Goal: Task Accomplishment & Management: Manage account settings

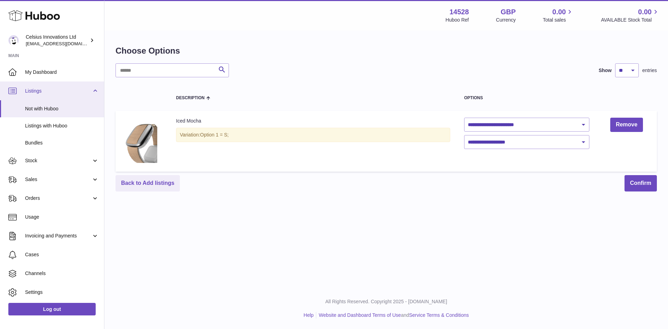
click at [37, 92] on span "Listings" at bounding box center [58, 91] width 66 height 7
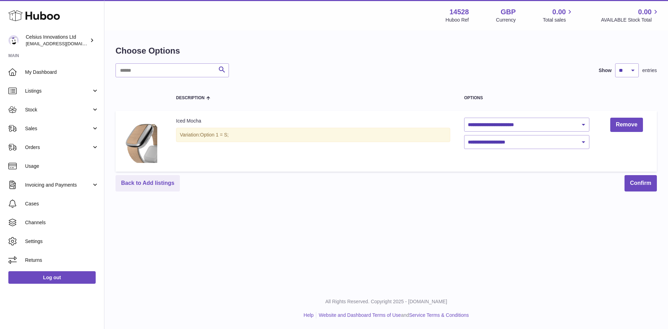
click at [373, 50] on h1 "Choose Options" at bounding box center [385, 50] width 541 height 11
click at [35, 69] on span "My Dashboard" at bounding box center [62, 72] width 74 height 7
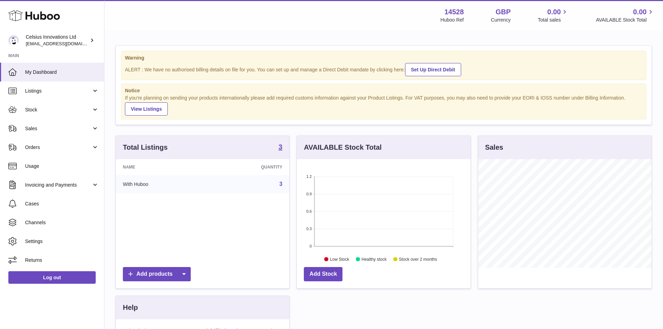
scroll to position [109, 174]
click at [328, 19] on div "Menu Huboo 14528 Huboo Ref GBP Currency 0.00 Total sales 0.00 AVAILABLE Stock T…" at bounding box center [384, 15] width 542 height 16
click at [161, 16] on div "Menu Huboo 14528 Huboo Ref GBP Currency 0.00 Total sales 0.00 AVAILABLE Stock T…" at bounding box center [384, 15] width 542 height 16
click at [36, 91] on span "Listings" at bounding box center [58, 91] width 66 height 7
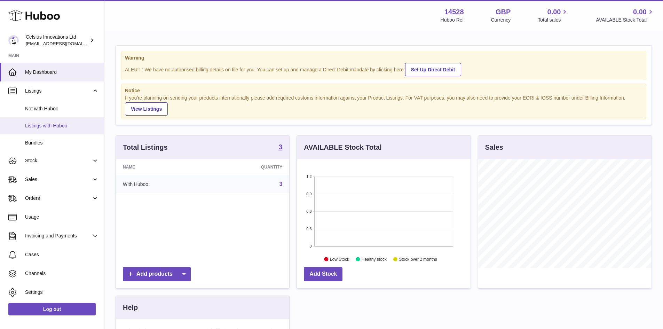
click at [33, 124] on span "Listings with Huboo" at bounding box center [62, 125] width 74 height 7
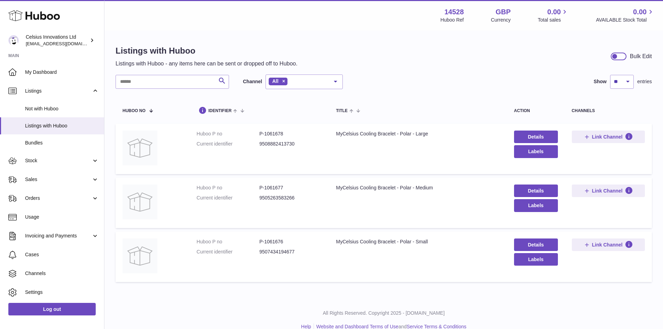
click at [144, 18] on div "Menu Huboo 14528 Huboo Ref GBP Currency 0.00 Total sales 0.00 AVAILABLE Stock T…" at bounding box center [384, 15] width 542 height 16
click at [30, 108] on span "Not with Huboo" at bounding box center [62, 108] width 74 height 7
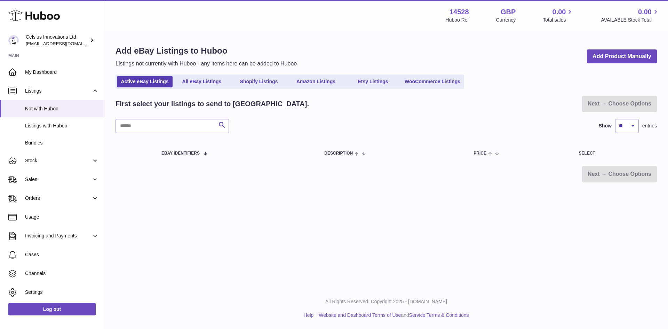
drag, startPoint x: 161, startPoint y: 22, endPoint x: 259, endPoint y: 4, distance: 99.5
click at [161, 23] on div "Menu Huboo 14528 Huboo Ref GBP Currency 0.00 Total sales 0.00 AVAILABLE Stock T…" at bounding box center [386, 15] width 547 height 16
click at [34, 161] on span "Stock" at bounding box center [58, 160] width 66 height 7
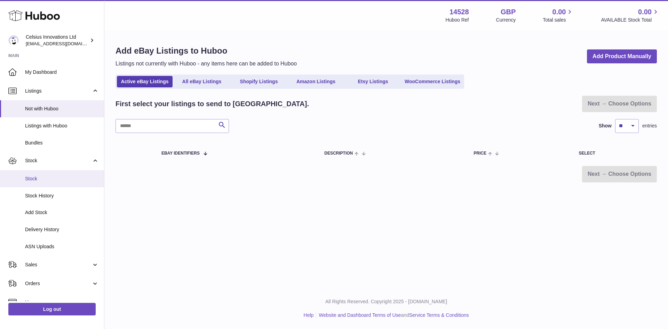
click at [34, 181] on span "Stock" at bounding box center [62, 178] width 74 height 7
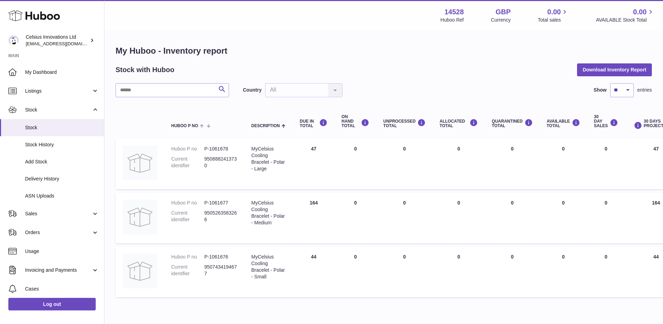
click at [194, 18] on div "Menu Huboo 14528 Huboo Ref GBP Currency 0.00 Total sales 0.00 AVAILABLE Stock T…" at bounding box center [384, 15] width 542 height 16
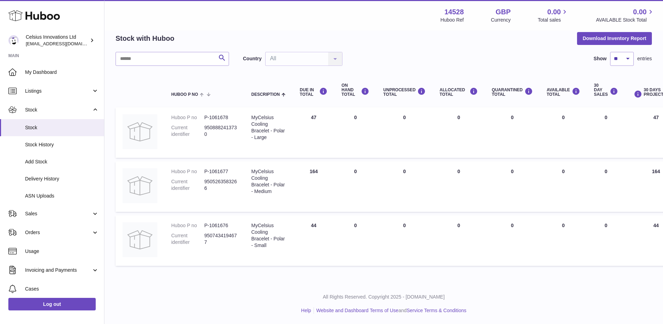
scroll to position [32, 0]
click at [40, 75] on link "My Dashboard" at bounding box center [52, 72] width 104 height 19
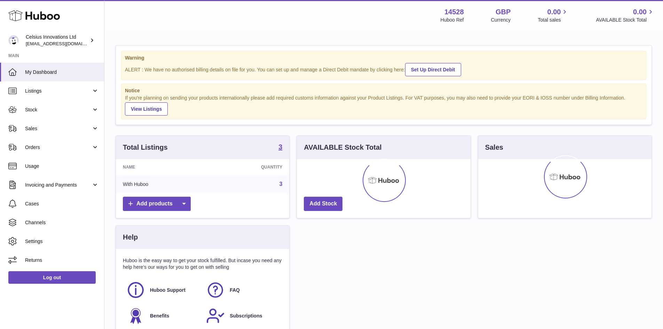
click at [38, 97] on link "Listings" at bounding box center [52, 90] width 104 height 19
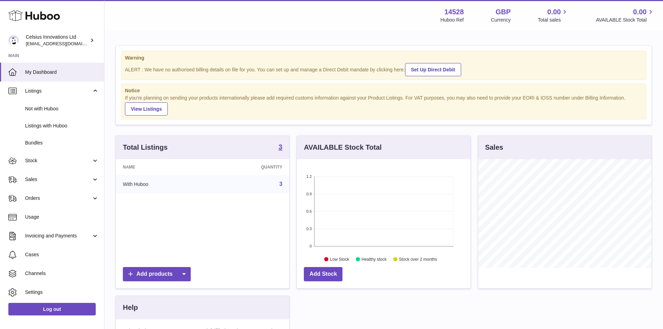
scroll to position [109, 174]
click at [42, 126] on span "Listings with Huboo" at bounding box center [62, 125] width 74 height 7
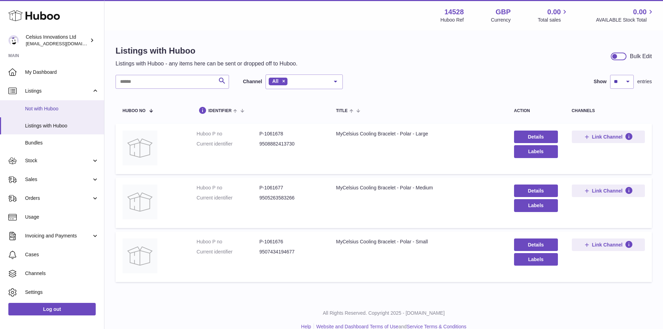
click at [48, 108] on span "Not with Huboo" at bounding box center [62, 108] width 74 height 7
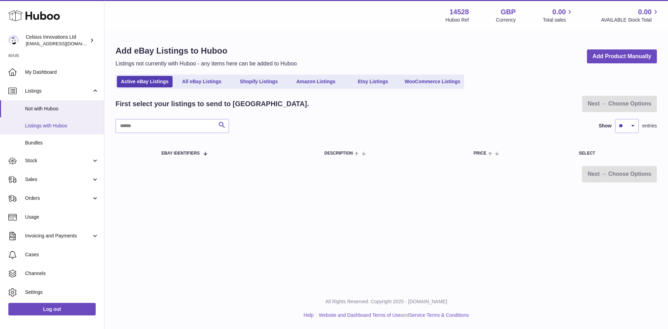
click at [42, 127] on span "Listings with Huboo" at bounding box center [62, 125] width 74 height 7
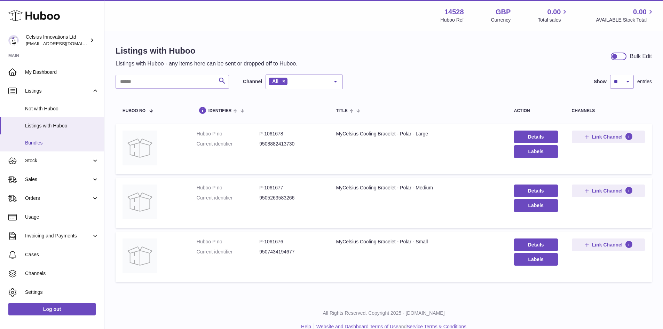
click at [25, 142] on link "Bundles" at bounding box center [52, 142] width 104 height 17
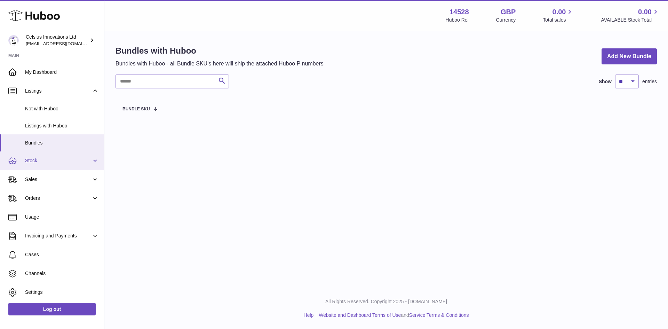
click at [37, 160] on span "Stock" at bounding box center [58, 160] width 66 height 7
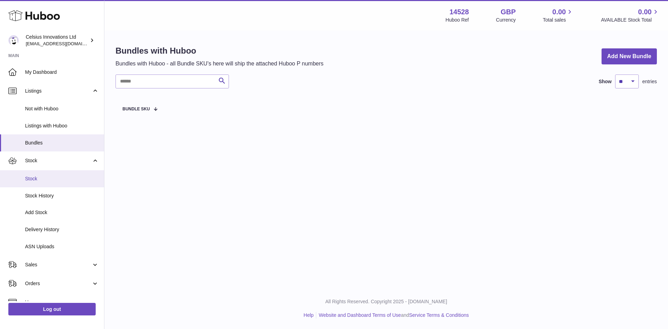
click at [38, 176] on span "Stock" at bounding box center [62, 178] width 74 height 7
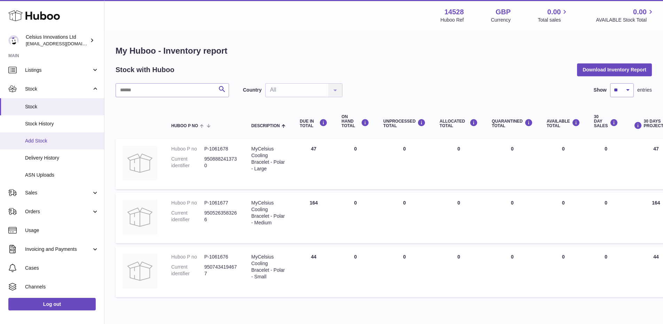
scroll to position [35, 0]
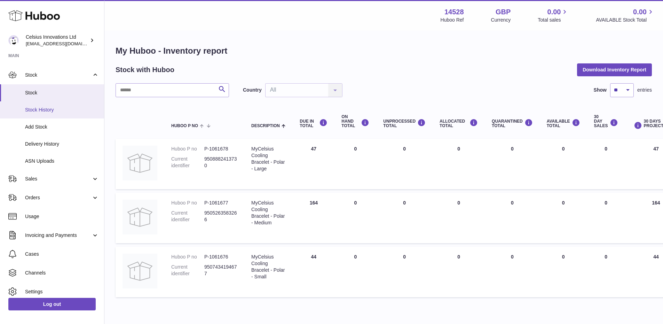
click at [42, 109] on span "Stock History" at bounding box center [62, 109] width 74 height 7
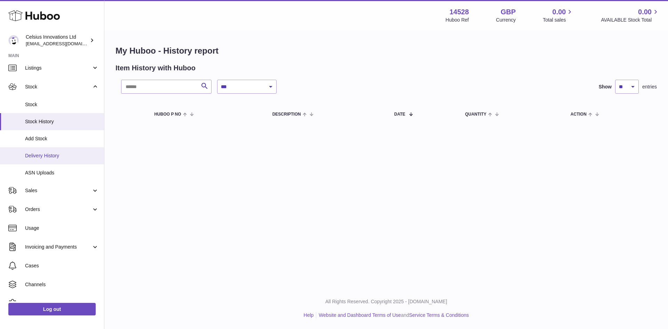
scroll to position [35, 0]
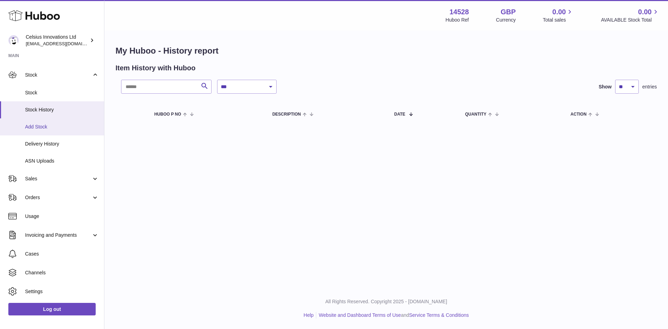
click at [34, 126] on span "Add Stock" at bounding box center [62, 126] width 74 height 7
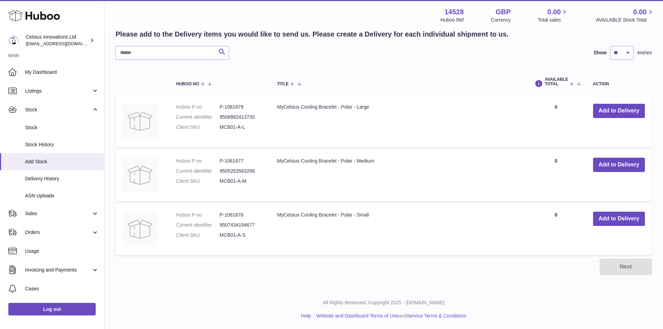
scroll to position [127, 0]
click at [38, 198] on span "ASN Uploads" at bounding box center [62, 195] width 74 height 7
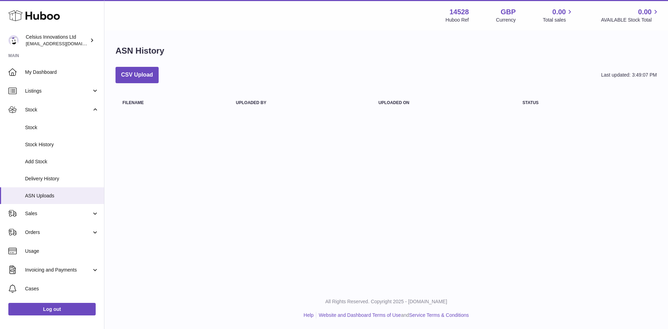
click at [40, 209] on ul "My Dashboard Listings Not with Huboo Listings with Huboo Bundles Stock Stock St…" at bounding box center [52, 209] width 104 height 292
click at [40, 214] on span "Sales" at bounding box center [58, 213] width 66 height 7
click at [51, 234] on span "Sales" at bounding box center [62, 231] width 74 height 7
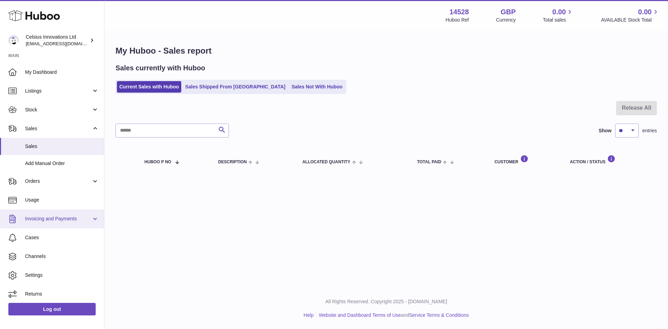
scroll to position [2, 0]
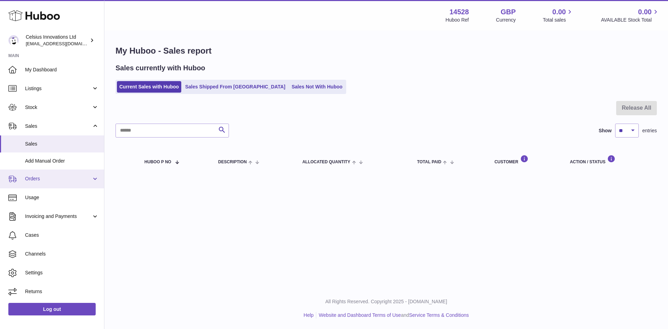
click at [37, 178] on span "Orders" at bounding box center [58, 178] width 66 height 7
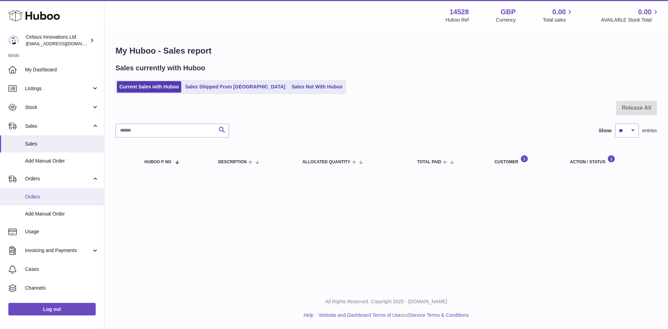
click at [41, 197] on span "Orders" at bounding box center [62, 196] width 74 height 7
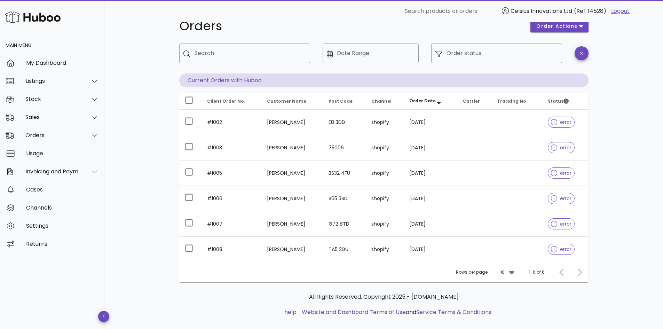
scroll to position [27, 0]
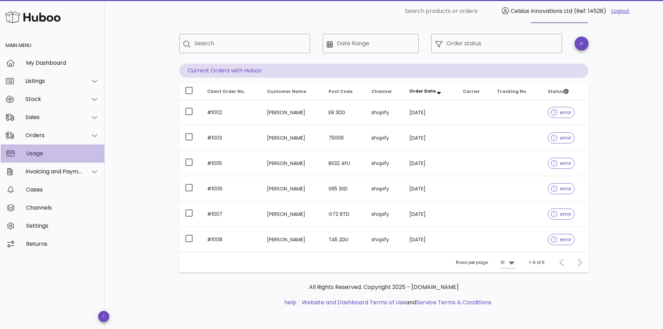
click at [35, 155] on div "Usage" at bounding box center [62, 153] width 73 height 7
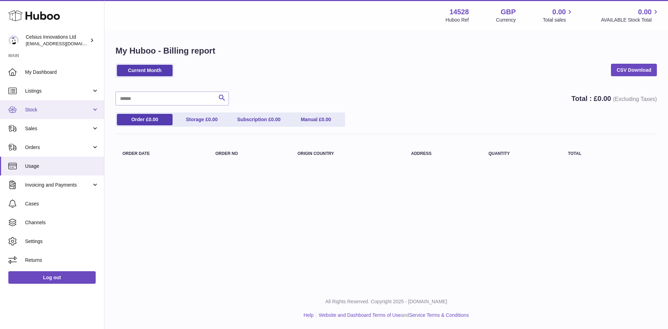
click at [34, 109] on span "Stock" at bounding box center [58, 109] width 66 height 7
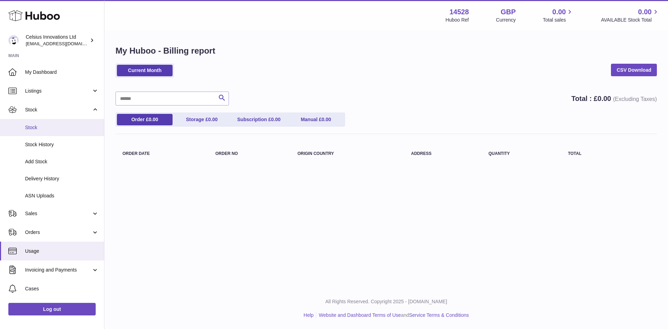
click at [35, 127] on span "Stock" at bounding box center [62, 127] width 74 height 7
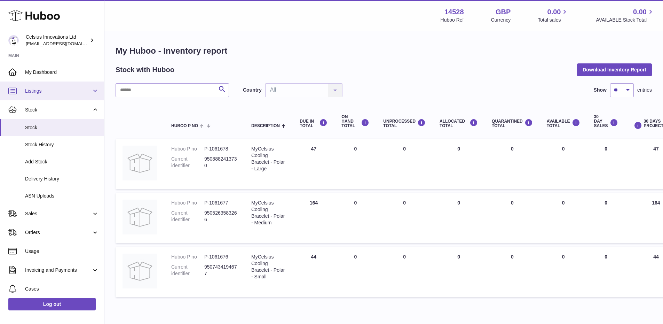
click at [41, 91] on span "Listings" at bounding box center [58, 91] width 66 height 7
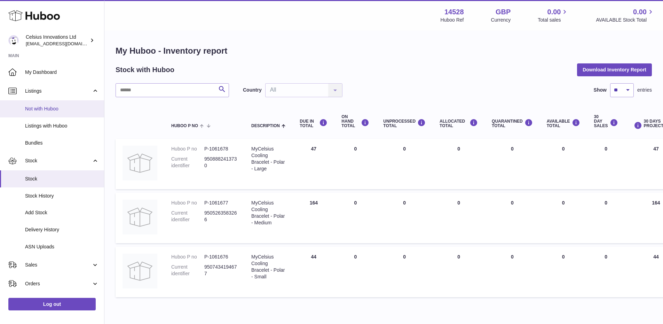
click at [39, 107] on span "Not with Huboo" at bounding box center [62, 108] width 74 height 7
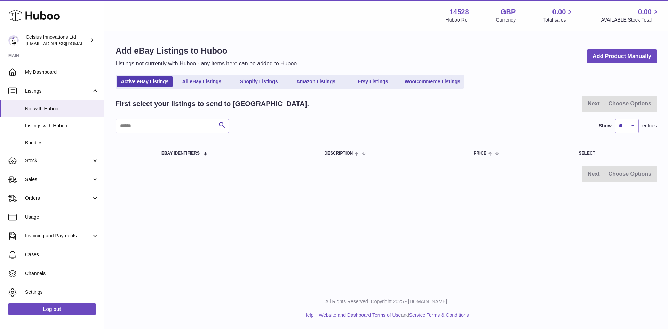
click at [320, 40] on div "Add eBay Listings to Huboo Listings not currently with Huboo - any items here c…" at bounding box center [386, 113] width 564 height 165
click at [239, 91] on div "Add eBay Listings to Huboo Listings not currently with Huboo - any items here c…" at bounding box center [386, 113] width 564 height 165
click at [247, 85] on link "Shopify Listings" at bounding box center [259, 81] width 56 height 11
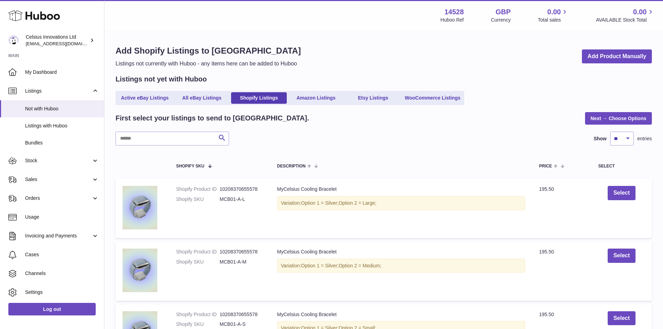
click at [265, 25] on div "Menu Huboo 14528 Huboo Ref GBP Currency 0.00 Total sales 0.00 AVAILABLE Stock T…" at bounding box center [383, 15] width 558 height 31
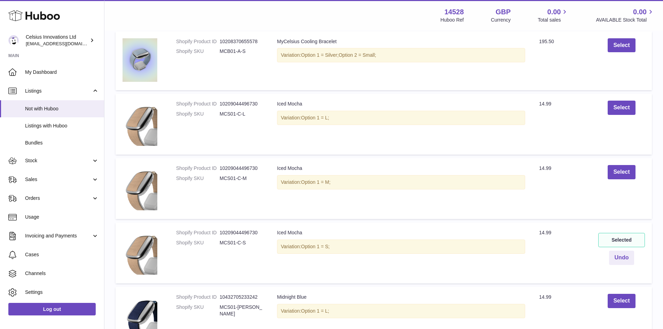
scroll to position [174, 0]
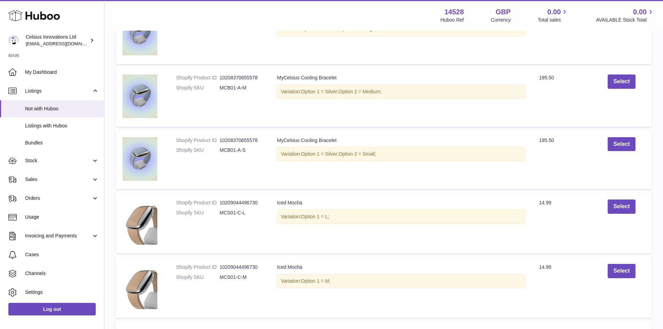
click at [312, 48] on td "Description MyCelsius Cooling Bracelet Variation: Option 1 = Silver; Option 2 =…" at bounding box center [401, 34] width 262 height 59
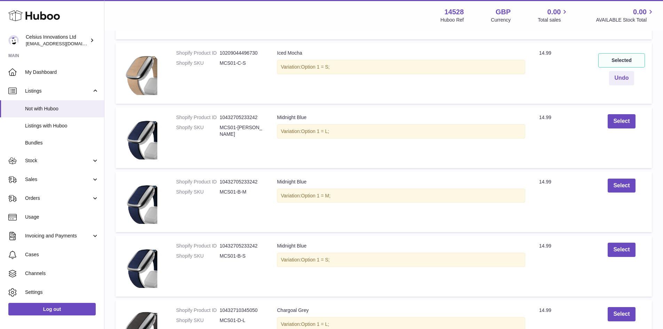
scroll to position [577, 0]
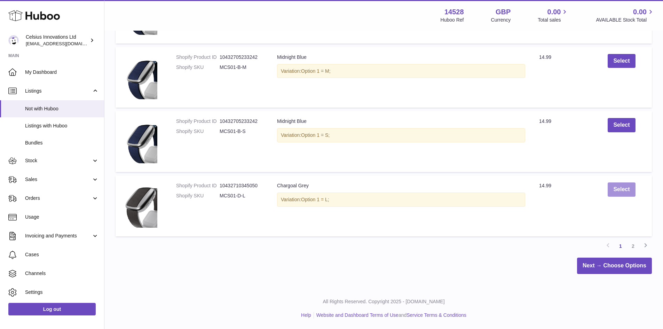
click at [611, 188] on button "Select" at bounding box center [620, 189] width 27 height 14
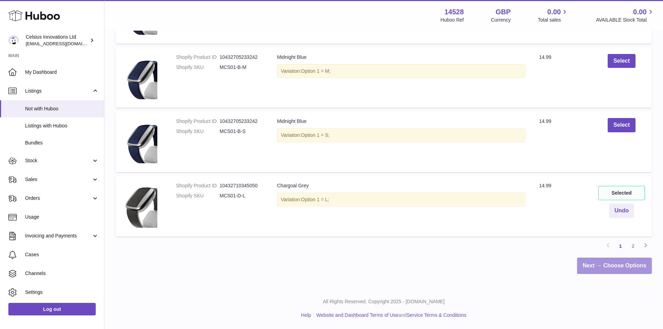
click at [597, 266] on link "Next → Choose Options" at bounding box center [614, 265] width 75 height 16
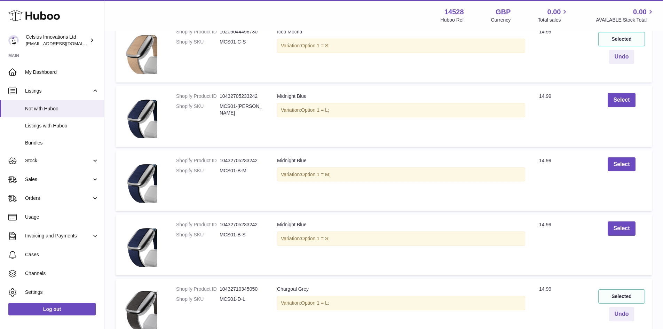
scroll to position [542, 0]
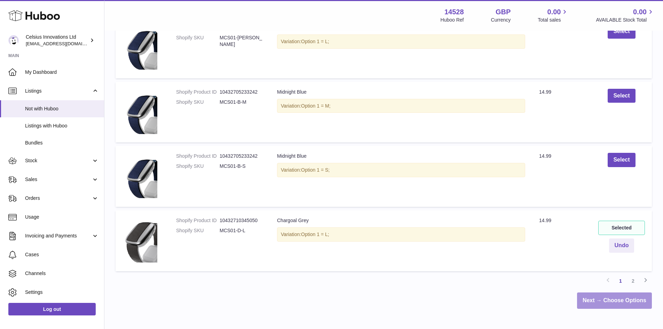
click at [618, 304] on link "Next → Choose Options" at bounding box center [614, 300] width 75 height 16
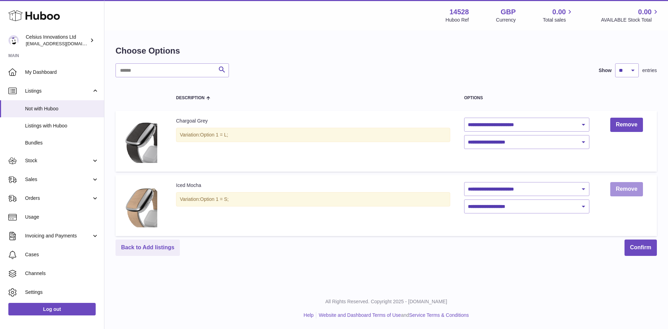
click at [629, 188] on link "Remove" at bounding box center [626, 189] width 33 height 14
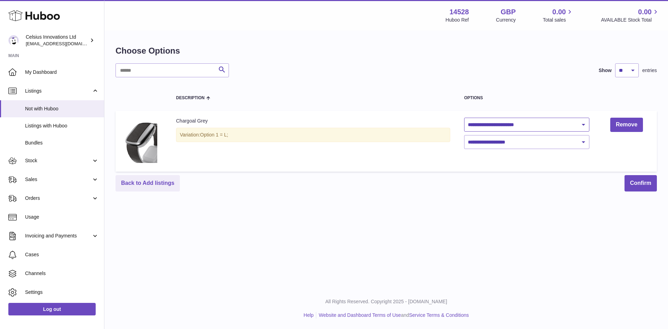
click at [517, 127] on select "**********" at bounding box center [526, 125] width 125 height 14
click at [464, 118] on select "**********" at bounding box center [526, 125] width 125 height 14
click at [515, 126] on select "**********" at bounding box center [526, 125] width 125 height 14
select select "********"
click at [464, 118] on select "**********" at bounding box center [526, 125] width 125 height 14
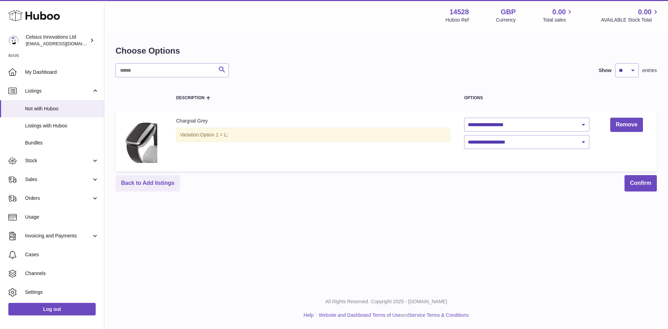
click at [515, 90] on th "Options" at bounding box center [526, 97] width 139 height 19
click at [506, 139] on select "**********" at bounding box center [526, 142] width 125 height 14
click at [502, 80] on div "**********" at bounding box center [385, 127] width 541 height 128
click at [500, 127] on select "**********" at bounding box center [526, 125] width 125 height 14
click at [424, 94] on th "Description" at bounding box center [313, 97] width 288 height 19
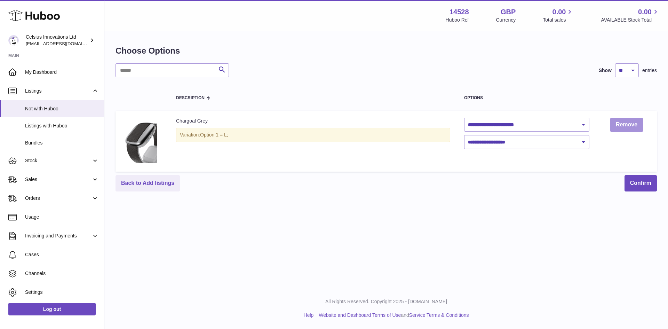
click at [625, 126] on link "Remove" at bounding box center [626, 125] width 33 height 14
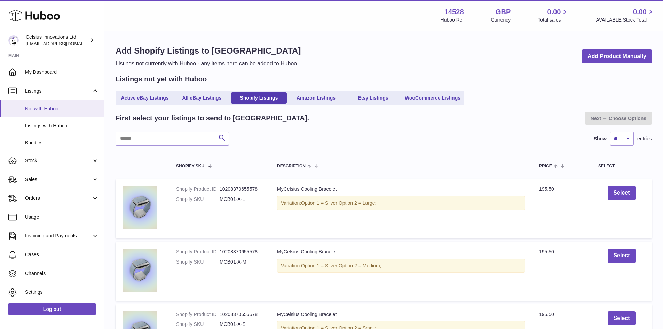
click at [46, 110] on span "Not with Huboo" at bounding box center [62, 108] width 74 height 7
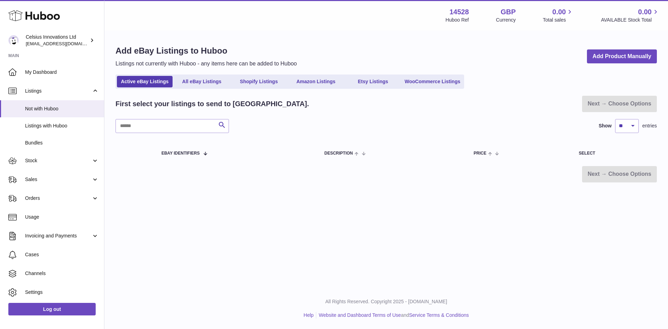
click at [362, 34] on div "Add eBay Listings to Huboo Listings not currently with Huboo - any items here c…" at bounding box center [386, 113] width 564 height 165
click at [260, 79] on link "Shopify Listings" at bounding box center [259, 81] width 56 height 11
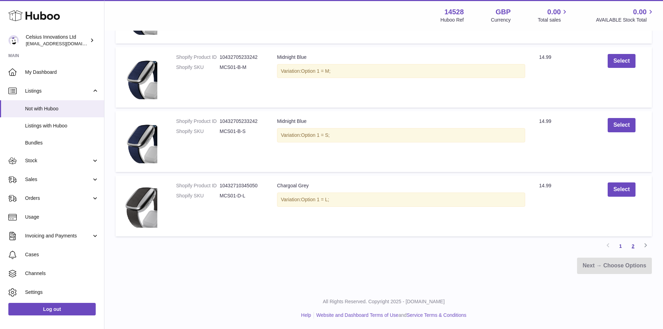
click at [631, 244] on link "2" at bounding box center [632, 246] width 13 height 13
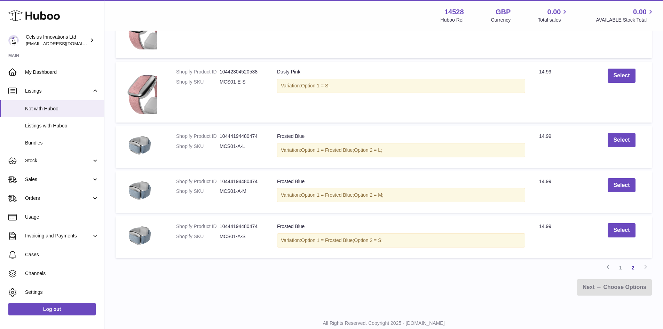
scroll to position [396, 0]
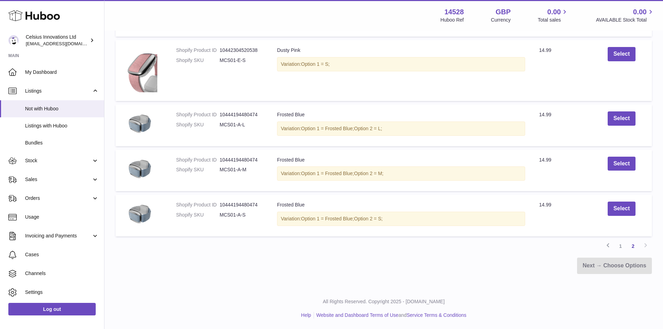
click at [199, 211] on dl "Shopify Product ID 10444194480474 Shopify SKU MCS01-A-S" at bounding box center [219, 211] width 87 height 20
click at [622, 246] on link "1" at bounding box center [620, 246] width 13 height 13
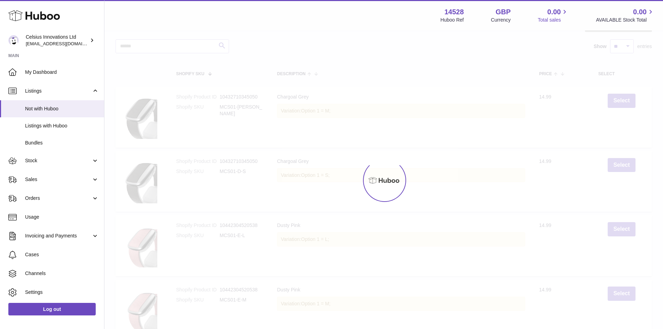
scroll to position [31, 0]
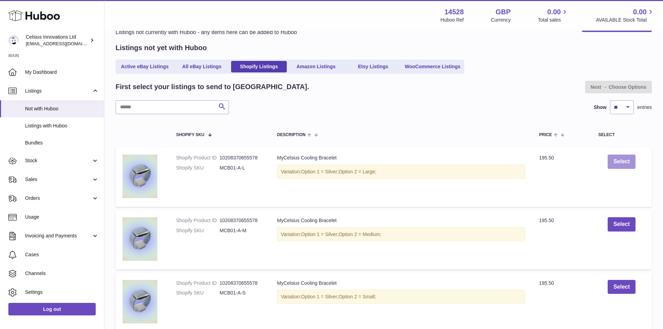
click at [608, 159] on button "Select" at bounding box center [620, 161] width 27 height 14
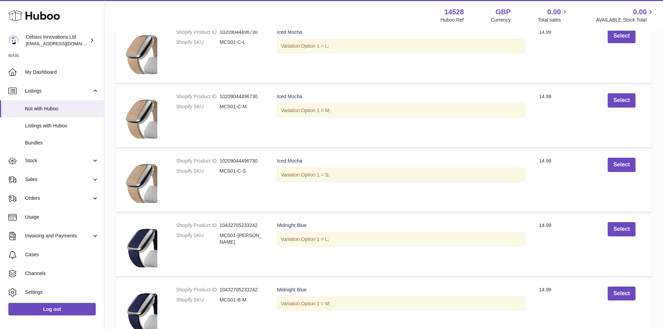
scroll to position [577, 0]
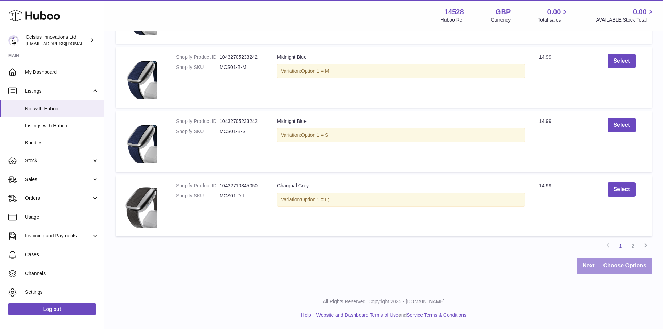
click at [623, 271] on link "Next → Choose Options" at bounding box center [614, 265] width 75 height 16
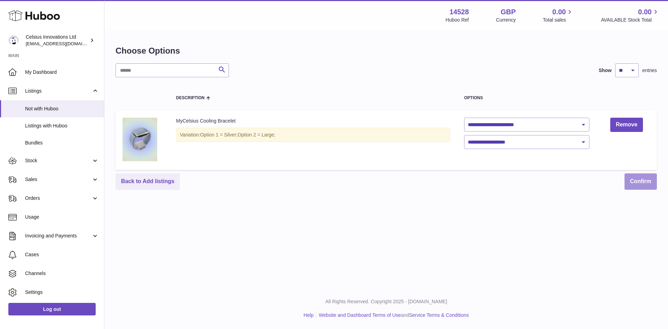
click at [650, 183] on button "Confirm" at bounding box center [640, 181] width 32 height 16
click at [143, 183] on link "Back to Add listings" at bounding box center [147, 181] width 64 height 16
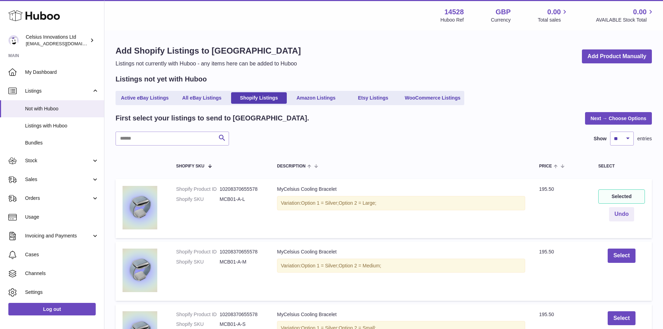
click at [356, 123] on div "First select your listings to send to [GEOGRAPHIC_DATA]. Next → Choose Options" at bounding box center [383, 118] width 536 height 13
click at [48, 128] on span "Listings with Huboo" at bounding box center [62, 125] width 74 height 7
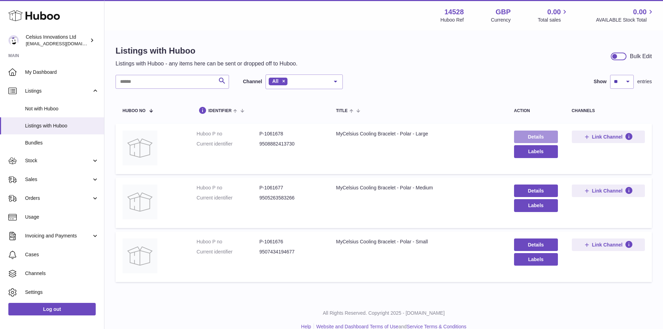
click at [546, 137] on link "Details" at bounding box center [536, 136] width 44 height 13
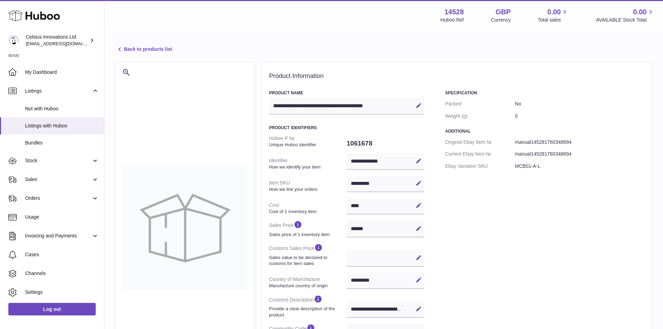
select select "***"
select select "****"
click at [540, 229] on div "Specification Packed No Weight (g) 0 Additional Original Ebay Item № manual1452…" at bounding box center [544, 253] width 199 height 327
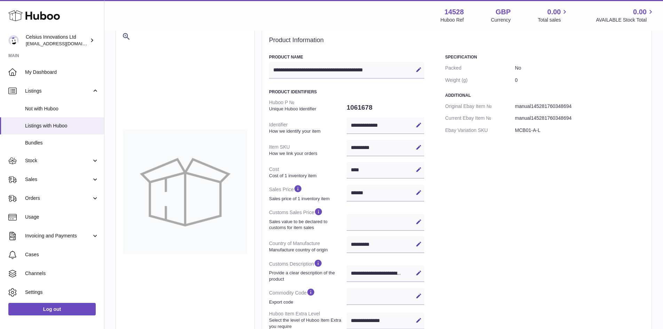
scroll to position [104, 0]
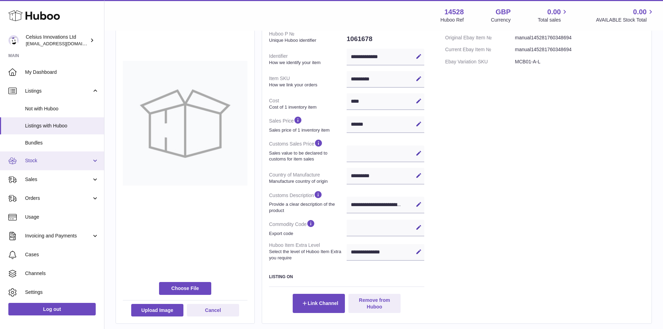
click at [57, 160] on span "Stock" at bounding box center [58, 160] width 66 height 7
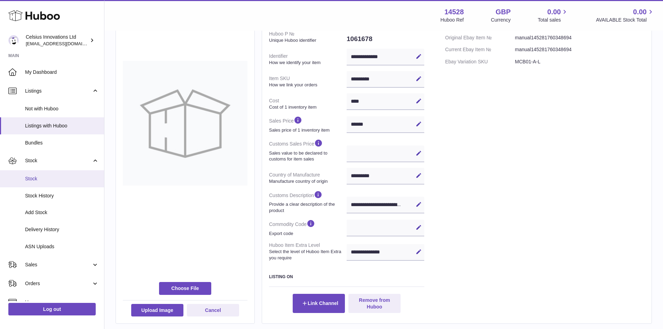
click at [45, 182] on link "Stock" at bounding box center [52, 178] width 104 height 17
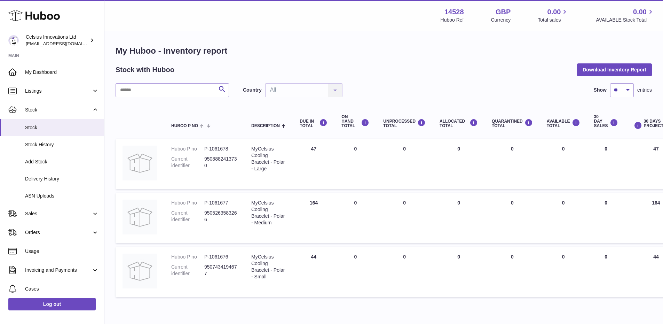
click at [274, 53] on h1 "My Huboo - Inventory report" at bounding box center [383, 50] width 536 height 11
click at [43, 144] on span "Stock History" at bounding box center [62, 144] width 74 height 7
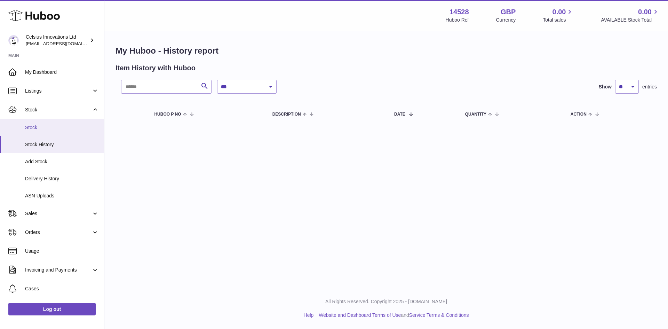
click at [35, 124] on span "Stock" at bounding box center [62, 127] width 74 height 7
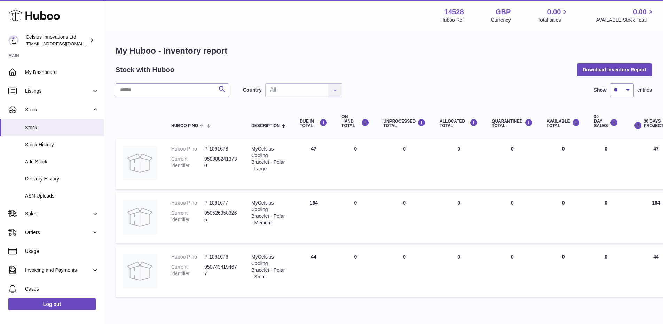
click at [41, 161] on span "Add Stock" at bounding box center [62, 161] width 74 height 7
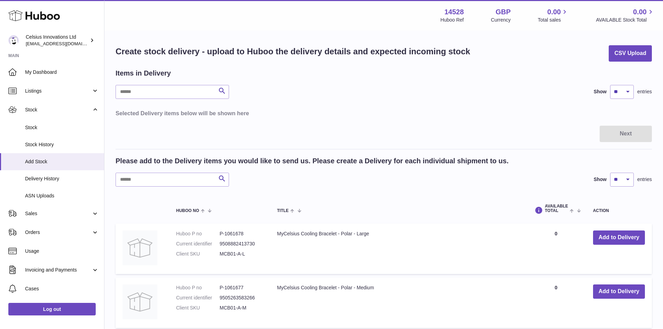
click at [336, 101] on div "Items in Delivery Search Show ** ** ** *** entries Selected Delivery items belo…" at bounding box center [383, 95] width 536 height 52
click at [52, 178] on span "Delivery History" at bounding box center [62, 178] width 74 height 7
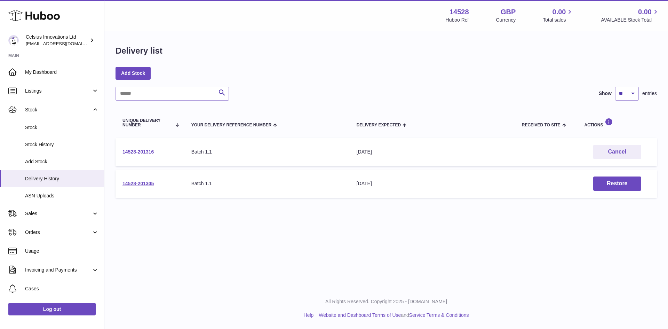
drag, startPoint x: 342, startPoint y: 76, endPoint x: 339, endPoint y: 82, distance: 6.9
click at [339, 82] on div "Delivery list Add Stock Search Show ** ** ** *** entries Unique Delivery Number…" at bounding box center [386, 123] width 564 height 184
click at [124, 152] on link "14528-201316" at bounding box center [137, 152] width 31 height 6
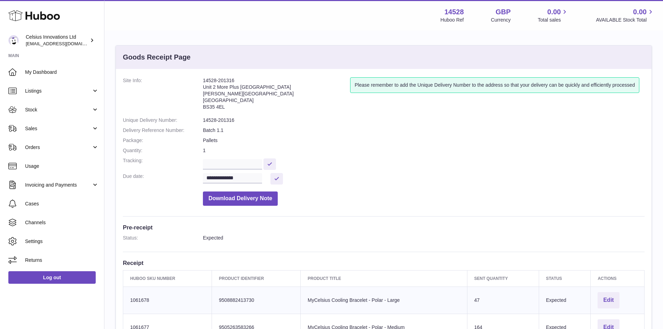
drag, startPoint x: 377, startPoint y: 141, endPoint x: 412, endPoint y: 176, distance: 49.7
click at [377, 141] on dd "Pallets" at bounding box center [423, 140] width 441 height 7
drag, startPoint x: 286, startPoint y: 5, endPoint x: 365, endPoint y: 121, distance: 140.8
click at [369, 121] on dd "14528-201316" at bounding box center [423, 120] width 441 height 7
click at [34, 106] on link "Stock" at bounding box center [52, 109] width 104 height 19
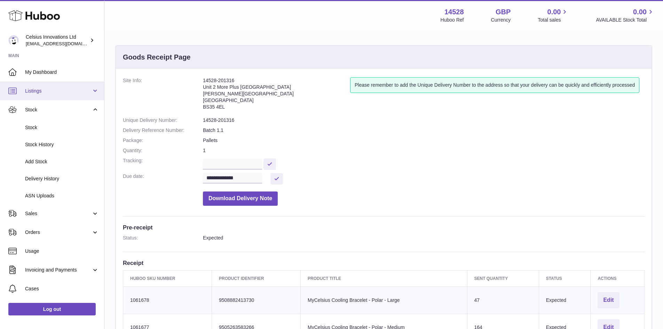
click at [35, 93] on span "Listings" at bounding box center [58, 91] width 66 height 7
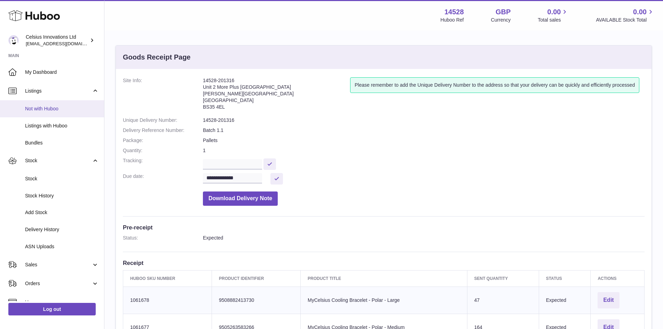
click at [38, 106] on span "Not with Huboo" at bounding box center [62, 108] width 74 height 7
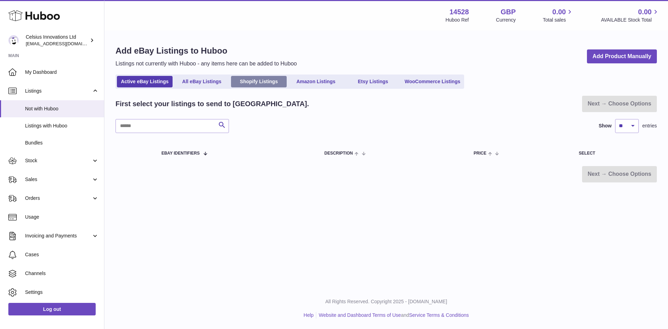
click at [273, 87] on link "Shopify Listings" at bounding box center [259, 81] width 56 height 11
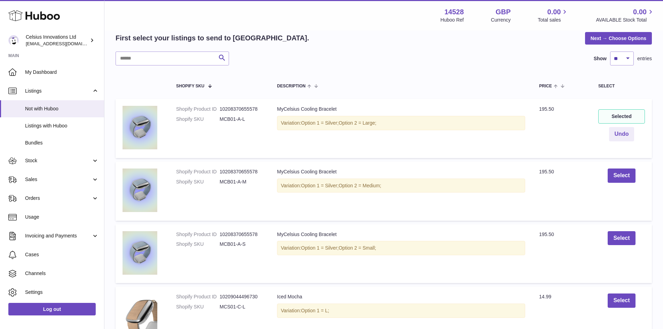
scroll to position [244, 0]
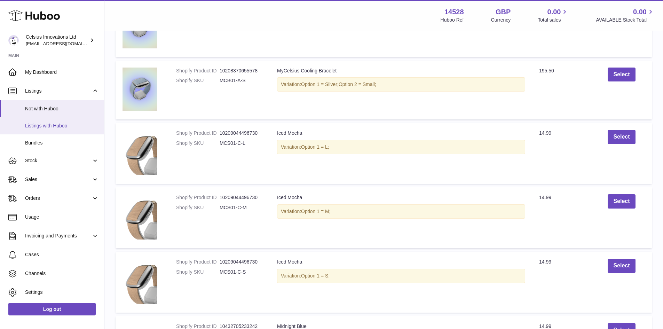
click at [44, 123] on span "Listings with Huboo" at bounding box center [62, 125] width 74 height 7
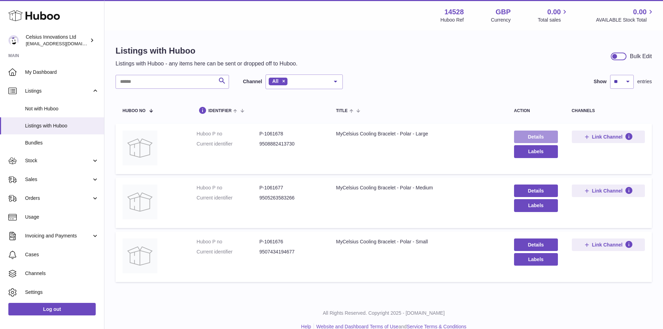
click at [548, 134] on link "Details" at bounding box center [536, 136] width 44 height 13
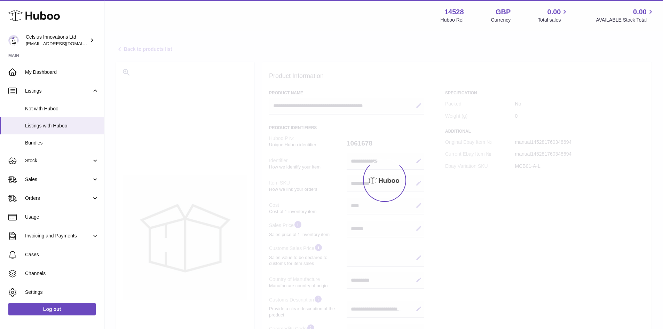
select select "***"
select select "****"
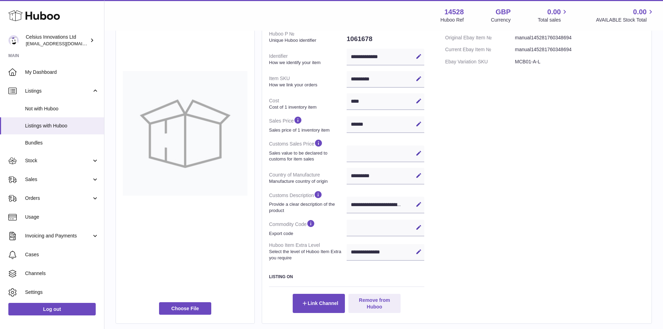
scroll to position [70, 0]
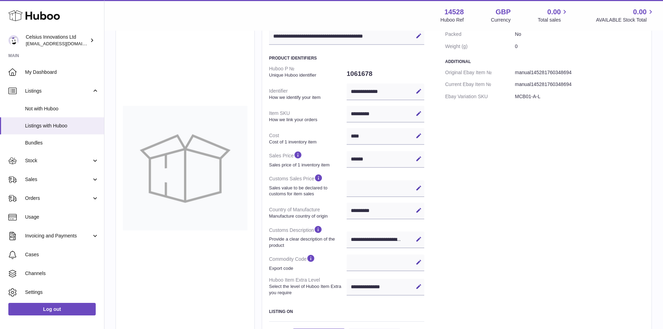
click at [588, 208] on div "Specification Packed No Weight (g) 0 Additional Original Ebay Item № manual1452…" at bounding box center [544, 184] width 199 height 327
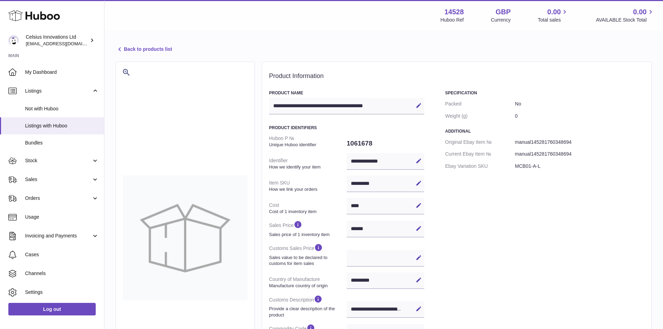
click at [53, 23] on div "Huboo" at bounding box center [52, 16] width 104 height 30
click at [52, 19] on icon at bounding box center [33, 16] width 51 height 14
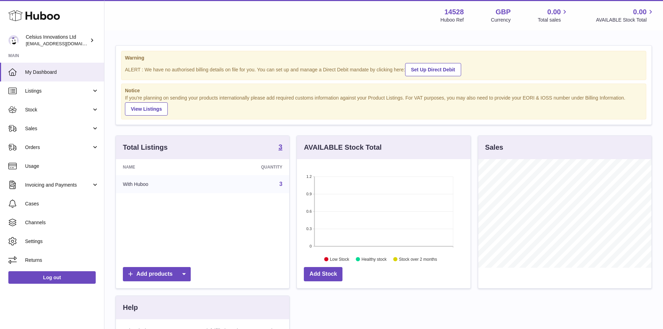
scroll to position [109, 174]
click at [420, 65] on link "Set Up Direct Debit" at bounding box center [433, 69] width 56 height 13
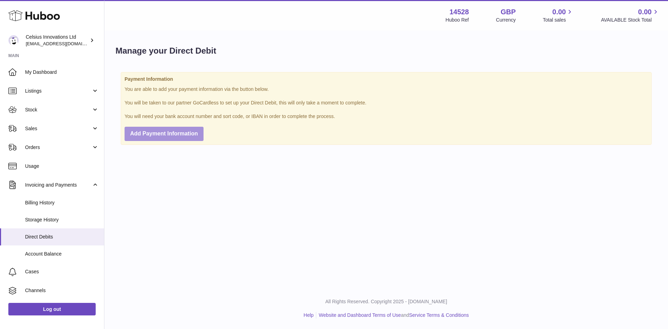
click at [175, 128] on button "Add Payment Information" at bounding box center [164, 134] width 79 height 14
click at [270, 208] on div "Menu Huboo 14528 Huboo Ref GBP Currency 0.00 Total sales 0.00 AVAILABLE Stock T…" at bounding box center [386, 144] width 564 height 288
click at [38, 239] on span "Direct Debits" at bounding box center [62, 236] width 74 height 7
click at [157, 13] on div "Menu Huboo 14528 Huboo Ref GBP Currency 0.00 Total sales 0.00 AVAILABLE Stock T…" at bounding box center [386, 15] width 547 height 16
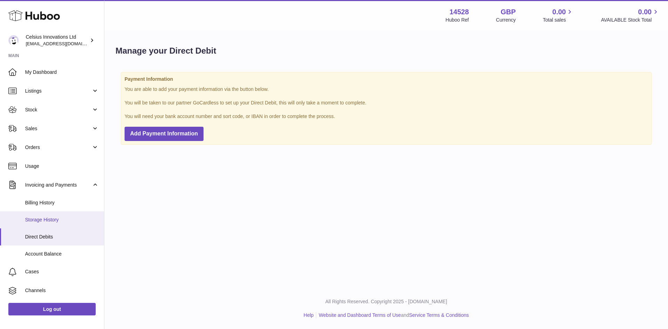
click at [51, 216] on span "Storage History" at bounding box center [62, 219] width 74 height 7
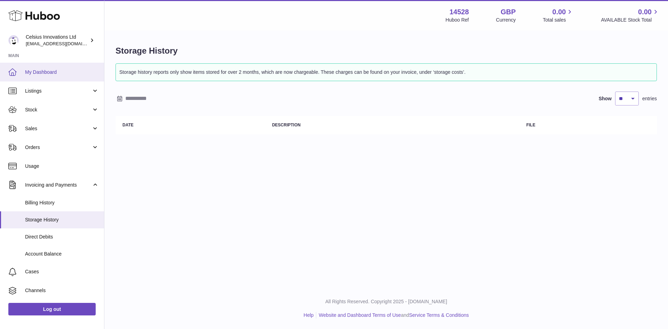
click at [41, 75] on span "My Dashboard" at bounding box center [62, 72] width 74 height 7
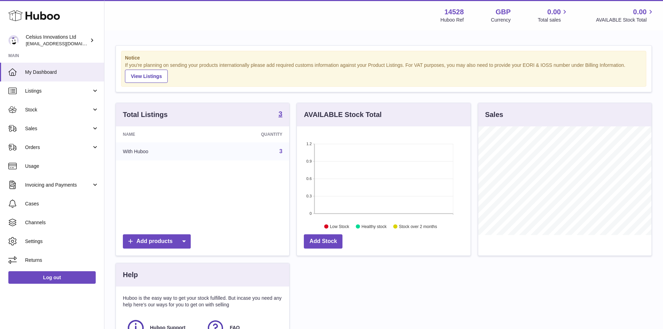
scroll to position [109, 174]
click at [93, 125] on link "Sales" at bounding box center [52, 128] width 104 height 19
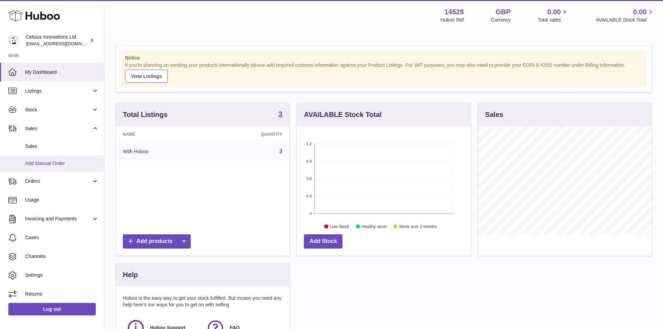
click at [39, 167] on link "Add Manual Order" at bounding box center [52, 163] width 104 height 17
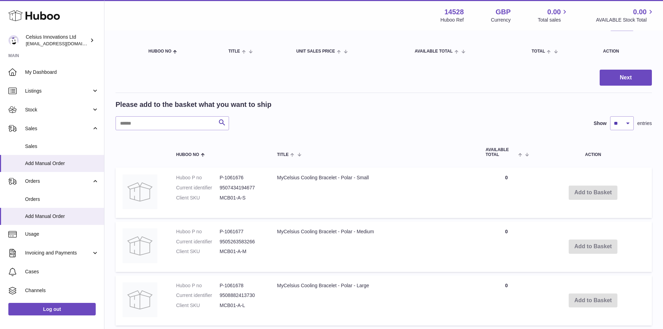
scroll to position [104, 0]
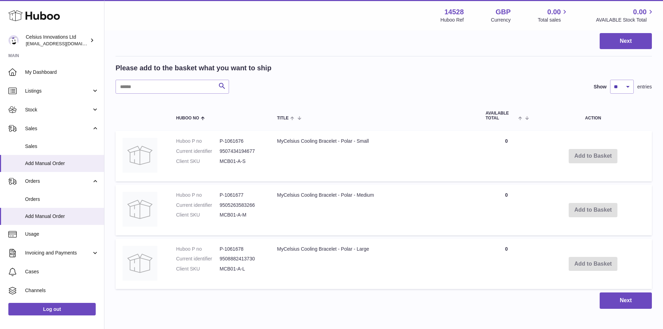
click at [505, 140] on td "Quantity 0" at bounding box center [506, 156] width 56 height 50
drag, startPoint x: 610, startPoint y: 160, endPoint x: 445, endPoint y: 160, distance: 165.6
click at [605, 160] on td "Add to Basket" at bounding box center [593, 156] width 118 height 50
click at [380, 157] on td "MyCelsius Cooling Bracelet - Polar - Small" at bounding box center [374, 156] width 208 height 50
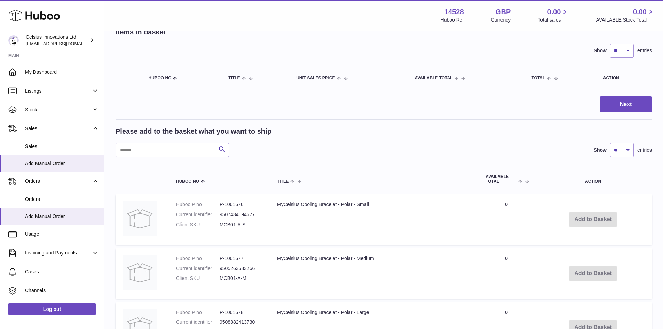
scroll to position [70, 0]
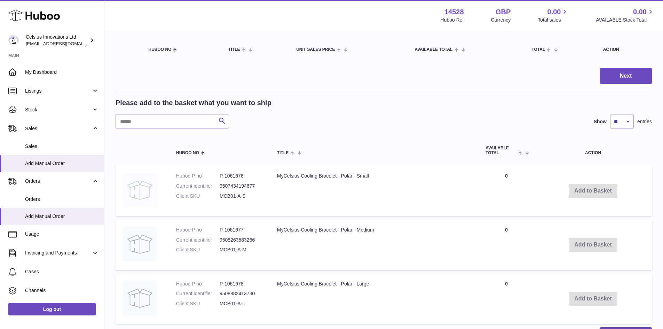
click at [139, 192] on img at bounding box center [139, 190] width 35 height 35
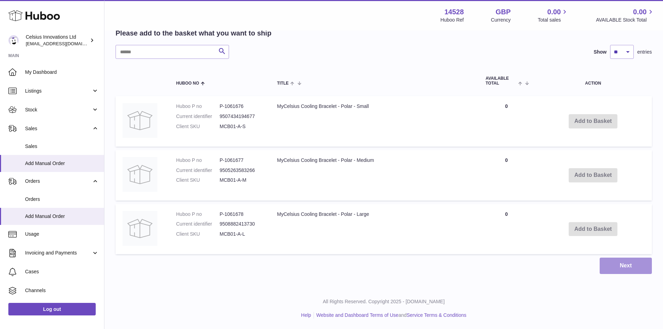
click at [631, 262] on button "Next" at bounding box center [625, 265] width 52 height 16
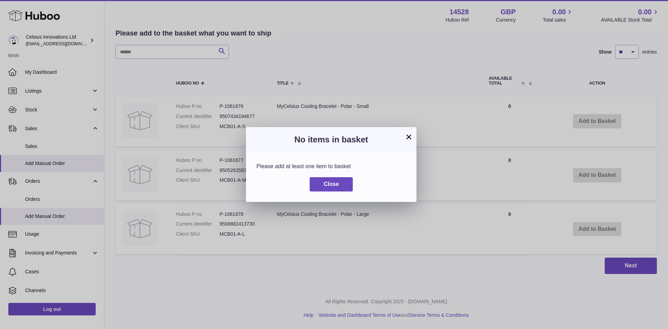
click at [359, 184] on div "Close" at bounding box center [331, 184] width 150 height 14
click at [346, 185] on button "Close" at bounding box center [331, 184] width 43 height 14
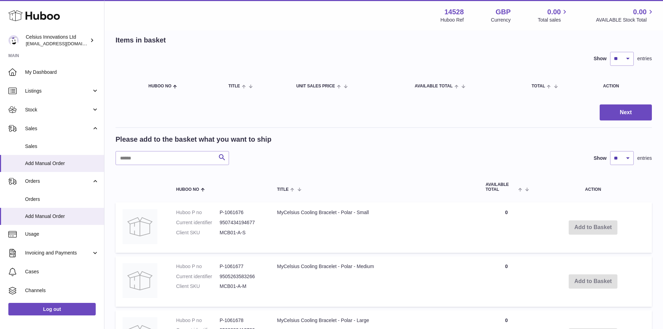
scroll to position [70, 0]
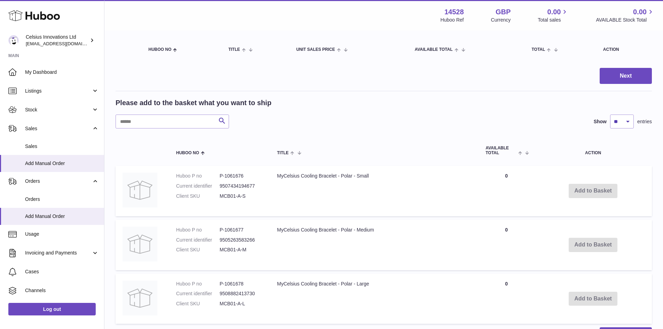
drag, startPoint x: 495, startPoint y: 177, endPoint x: 503, endPoint y: 176, distance: 8.8
click at [496, 177] on td "Quantity 0" at bounding box center [506, 191] width 56 height 50
click at [503, 174] on td "Quantity 0" at bounding box center [506, 191] width 56 height 50
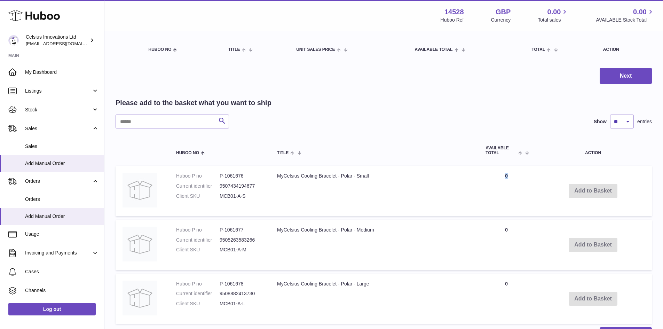
click at [503, 174] on td "Quantity 0" at bounding box center [506, 191] width 56 height 50
click at [426, 133] on div "Please add to the basket what you want to ship Search Show ** ** ** *** entries…" at bounding box center [383, 212] width 536 height 229
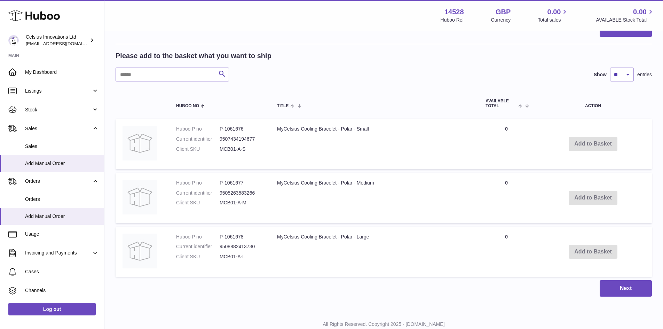
scroll to position [104, 0]
